Goal: Transaction & Acquisition: Purchase product/service

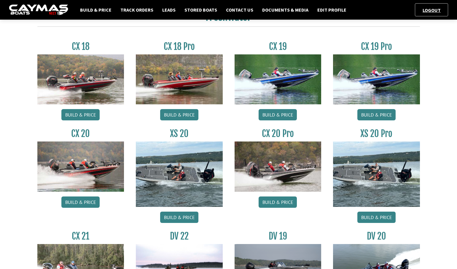
scroll to position [237, 0]
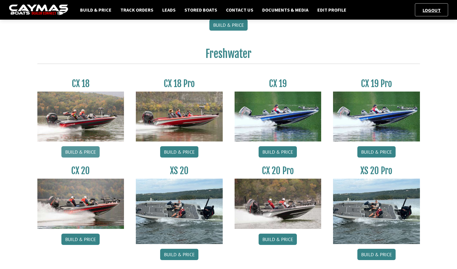
click at [95, 149] on link "Build & Price" at bounding box center [80, 151] width 38 height 11
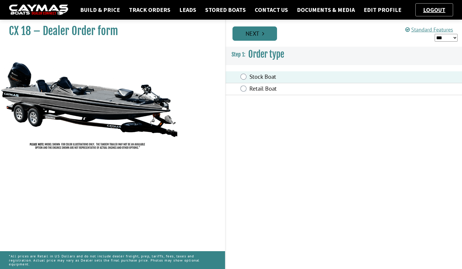
click at [260, 32] on link "Next" at bounding box center [254, 33] width 45 height 14
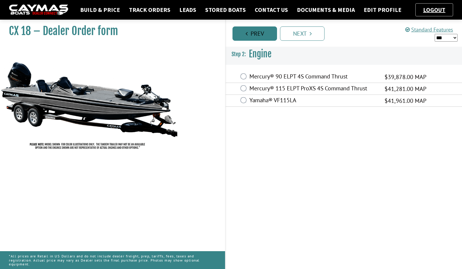
click at [258, 34] on link "Prev" at bounding box center [254, 33] width 45 height 14
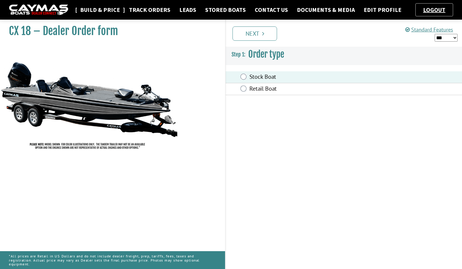
click at [100, 7] on link "Build & Price" at bounding box center [100, 10] width 46 height 8
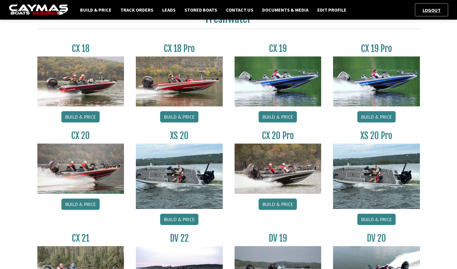
scroll to position [243, 0]
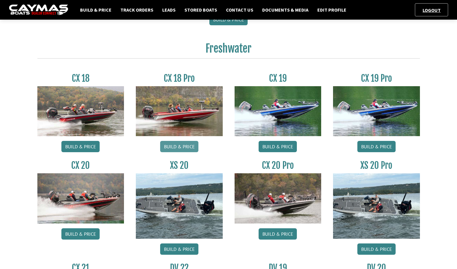
click at [176, 145] on link "Build & Price" at bounding box center [179, 146] width 38 height 11
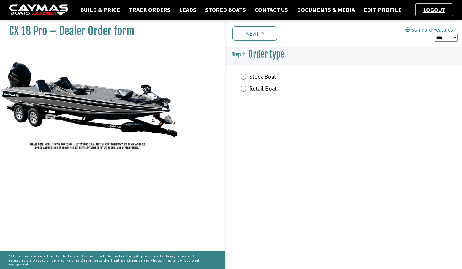
click at [253, 77] on label "Stock Boat" at bounding box center [313, 77] width 128 height 9
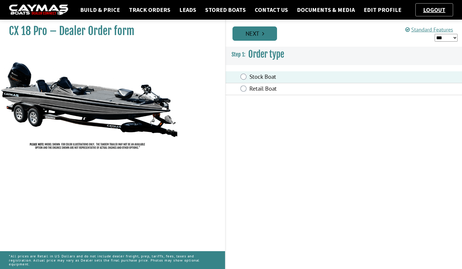
click at [264, 34] on icon "Pagination" at bounding box center [263, 34] width 2 height 6
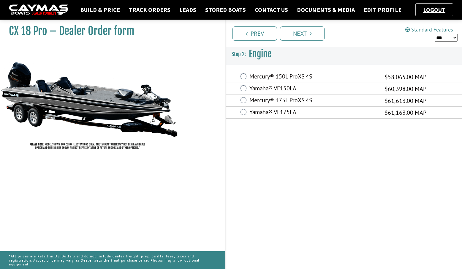
click at [264, 101] on label "Mercury® 175L ProXS 4S" at bounding box center [313, 100] width 128 height 9
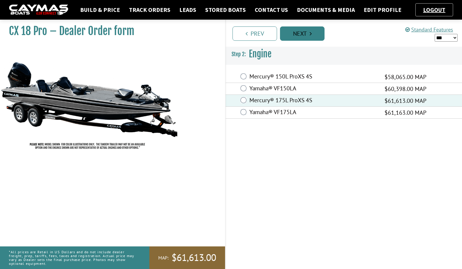
click at [296, 33] on link "Next" at bounding box center [302, 33] width 45 height 14
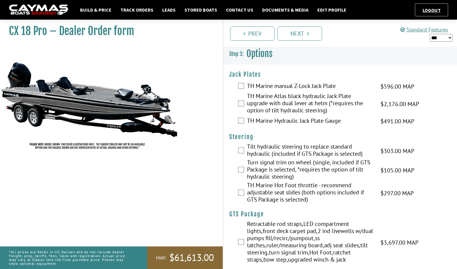
click at [448, 38] on select "*** ****** ******" at bounding box center [441, 38] width 23 height 8
select select "*"
click at [430, 34] on select "*** ****** ******" at bounding box center [441, 38] width 23 height 8
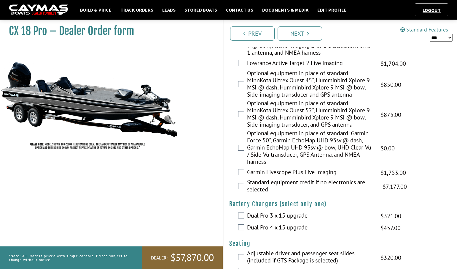
scroll to position [267, 0]
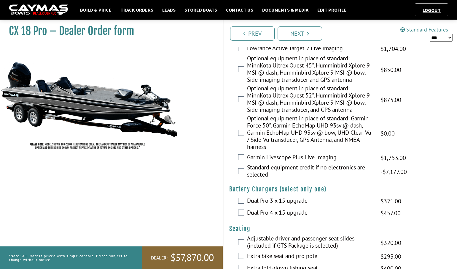
click at [245, 200] on div "Dual Pro 3 x 15 upgrade $377.00 MAP $445.00 MSRP $321.00 $377.00" at bounding box center [340, 201] width 234 height 12
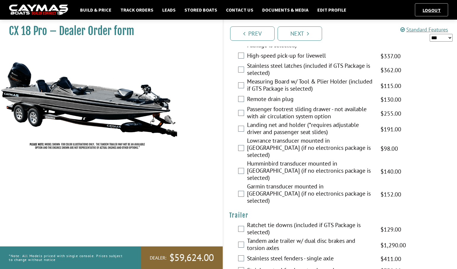
scroll to position [865, 0]
